Goal: Task Accomplishment & Management: Complete application form

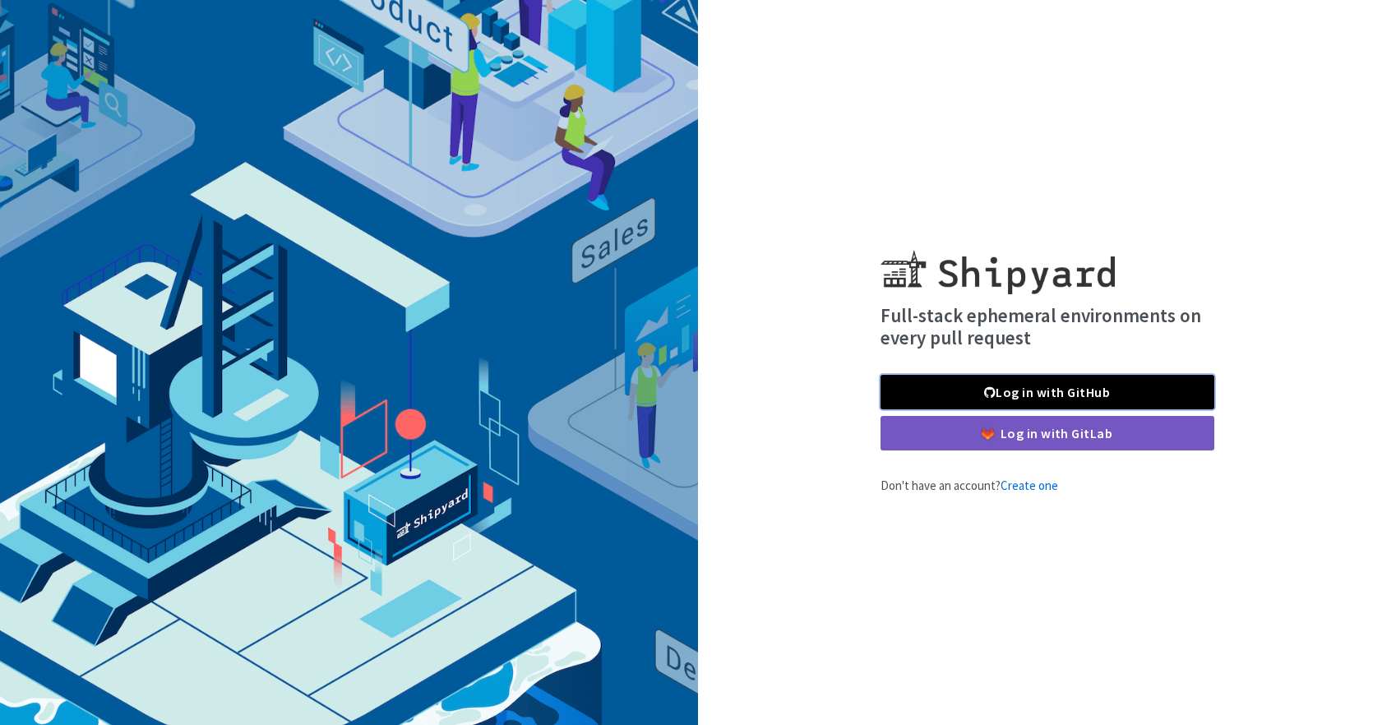
click at [1114, 393] on link "Log in with GitHub" at bounding box center [1047, 392] width 334 height 35
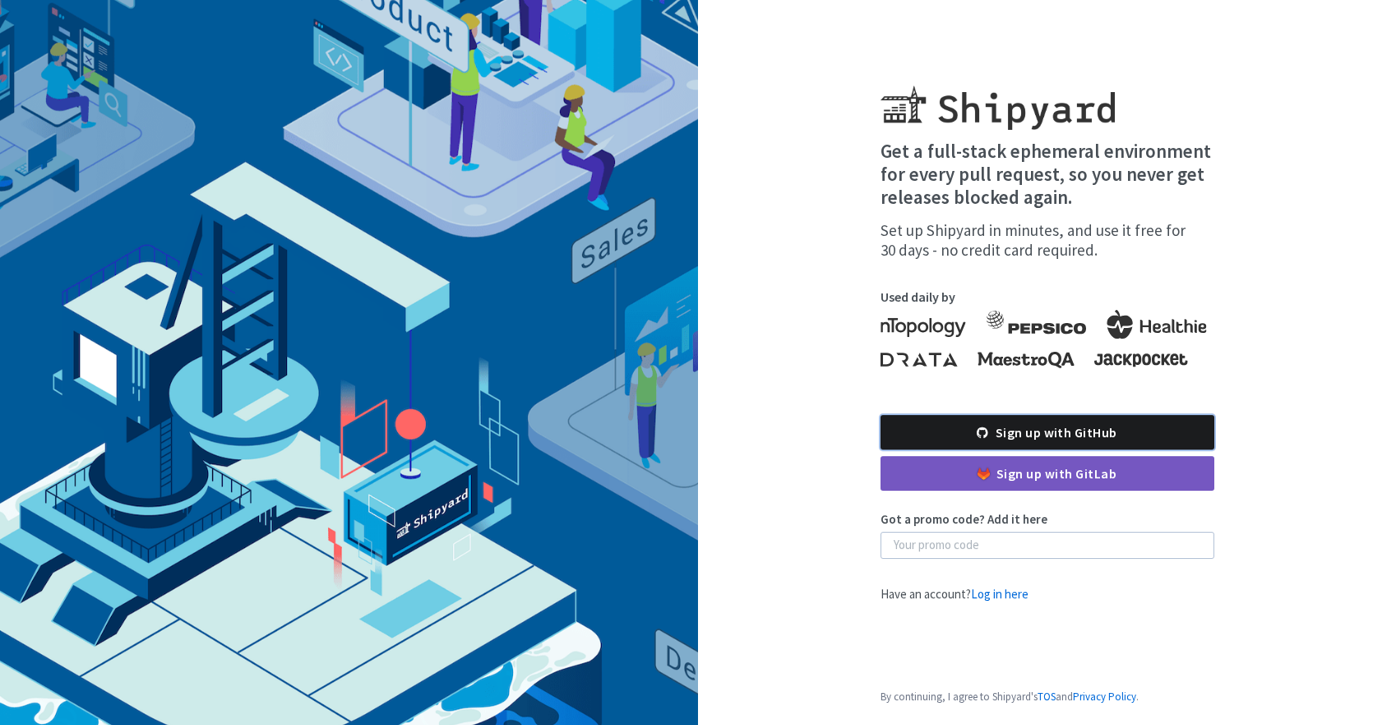
click at [1109, 431] on link "Sign up with GitHub" at bounding box center [1047, 432] width 334 height 35
